Goal: Task Accomplishment & Management: Complete application form

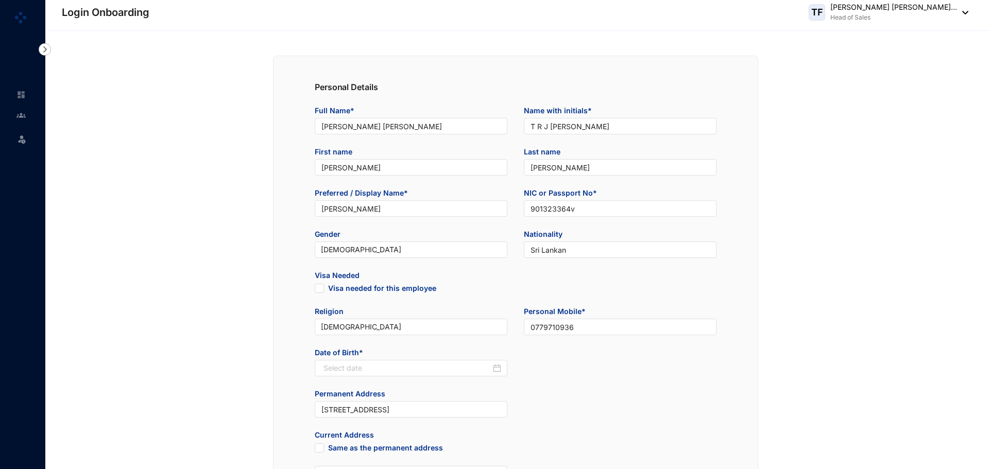
type input "[DATE]"
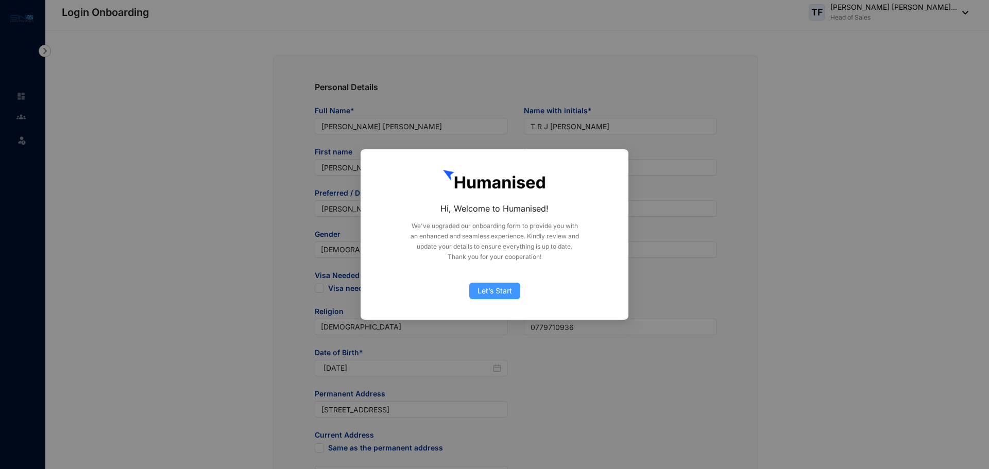
click at [505, 292] on span "Let’s Start" at bounding box center [494, 290] width 35 height 11
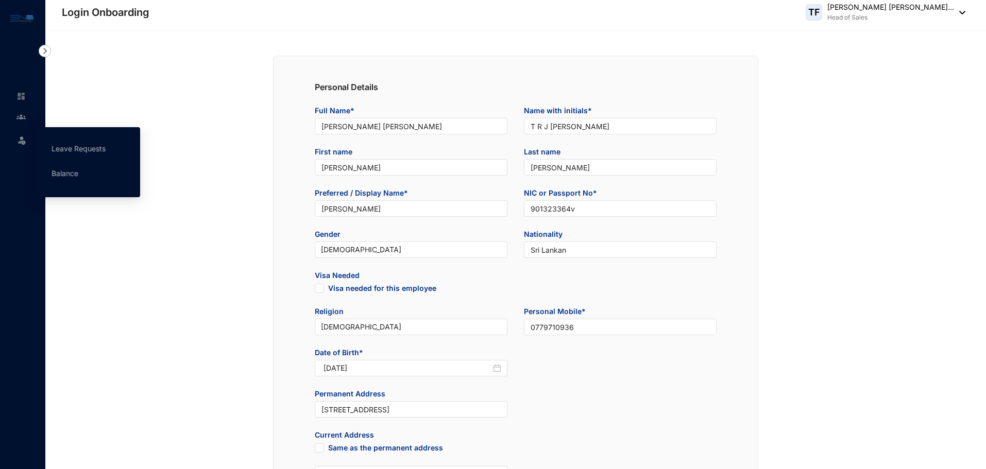
click at [23, 135] on img at bounding box center [21, 140] width 10 height 10
click at [71, 147] on link "Leave Requests" at bounding box center [79, 148] width 54 height 9
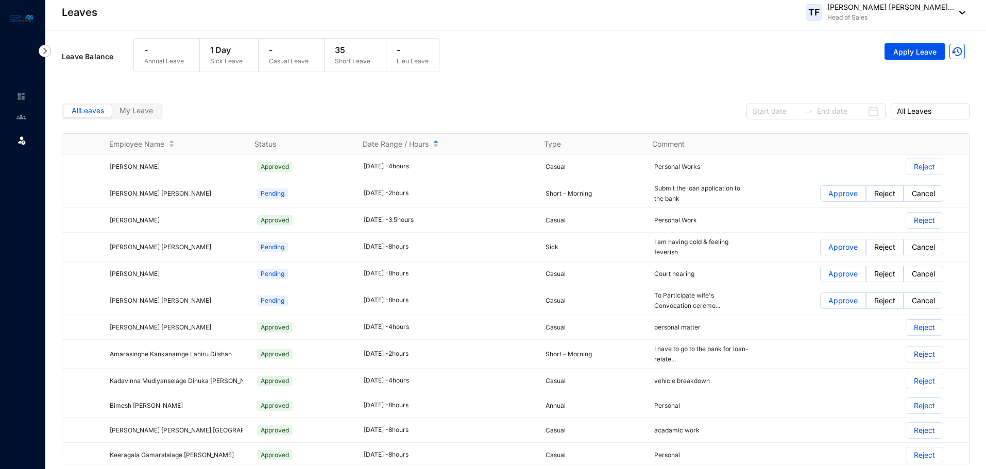
click at [344, 52] on p "35" at bounding box center [353, 50] width 36 height 12
drag, startPoint x: 219, startPoint y: 54, endPoint x: 211, endPoint y: 55, distance: 8.3
click at [211, 55] on p "1 Day" at bounding box center [226, 50] width 32 height 12
click at [267, 67] on div "- Casual Leave" at bounding box center [289, 55] width 60 height 33
